Goal: Navigation & Orientation: Find specific page/section

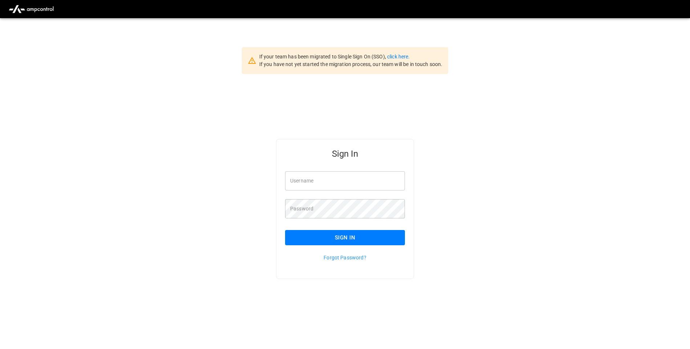
type input "**********"
click at [383, 239] on button "Sign In" at bounding box center [345, 237] width 120 height 15
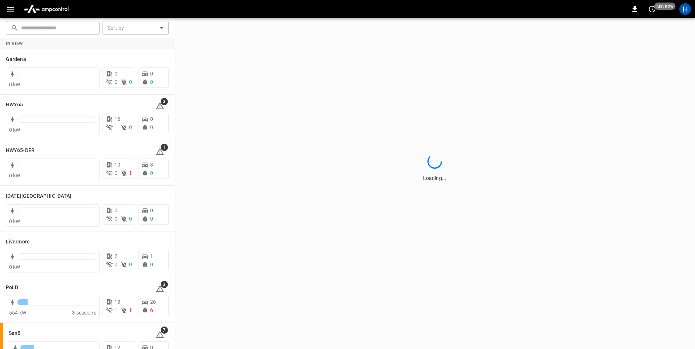
click at [8, 16] on button "button" at bounding box center [10, 9] width 15 height 13
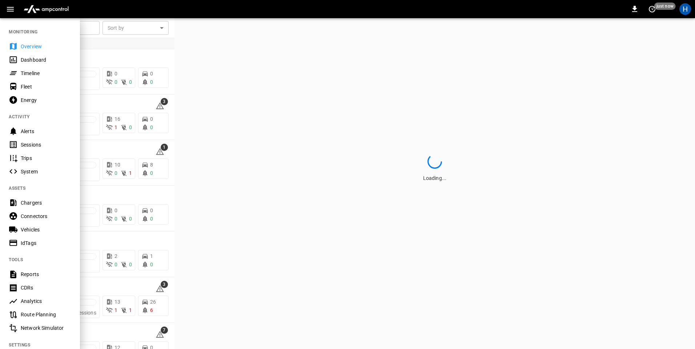
click at [26, 63] on div "Dashboard" at bounding box center [46, 59] width 50 height 7
